Goal: Find contact information: Find contact information

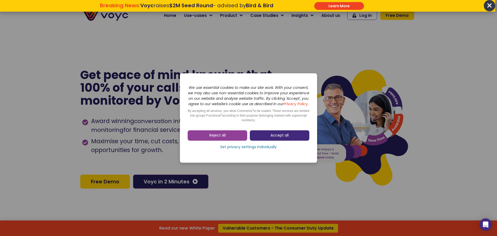
click at [267, 136] on link "Accept all" at bounding box center [279, 135] width 59 height 10
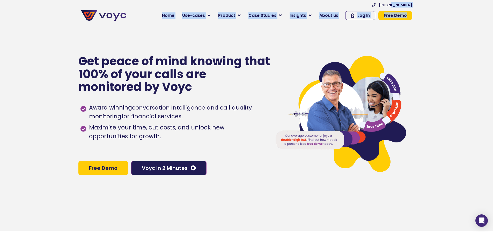
drag, startPoint x: 415, startPoint y: 6, endPoint x: 403, endPoint y: 8, distance: 12.8
click at [395, 6] on div "[PHONE_NUMBER] Home Use-cases Protect Save Grow Finance Mortgage Brokers Car Fi…" at bounding box center [272, 13] width 286 height 21
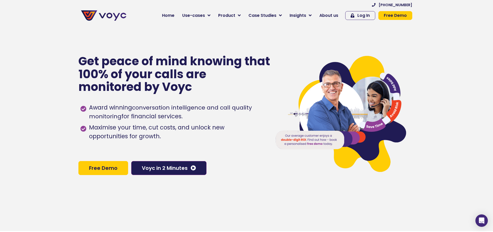
click at [435, 17] on section "[PHONE_NUMBER] Home Use-cases Protect Save Grow Finance Mortgage Brokers Car Fi…" at bounding box center [246, 13] width 493 height 26
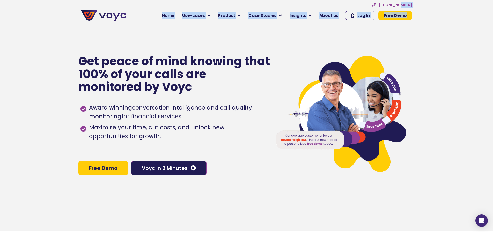
click at [402, 6] on section "[PHONE_NUMBER] Home Use-cases Protect Save Grow Finance Mortgage Brokers Car Fi…" at bounding box center [246, 13] width 493 height 26
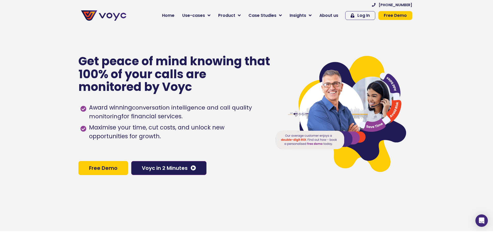
click at [419, 7] on section "[PHONE_NUMBER] Home Use-cases Protect Save Grow Finance Mortgage Brokers Car Fi…" at bounding box center [246, 13] width 493 height 26
